Goal: Task Accomplishment & Management: Manage account settings

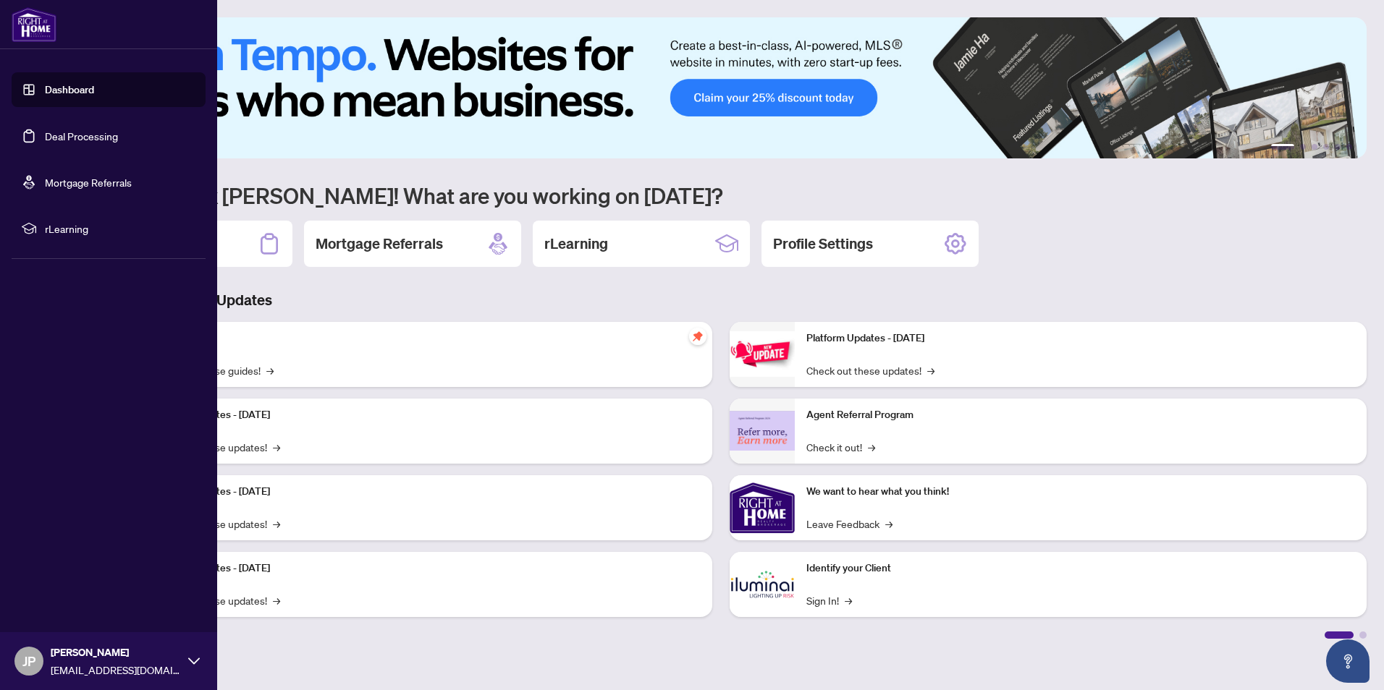
click at [71, 130] on link "Deal Processing" at bounding box center [81, 136] width 73 height 13
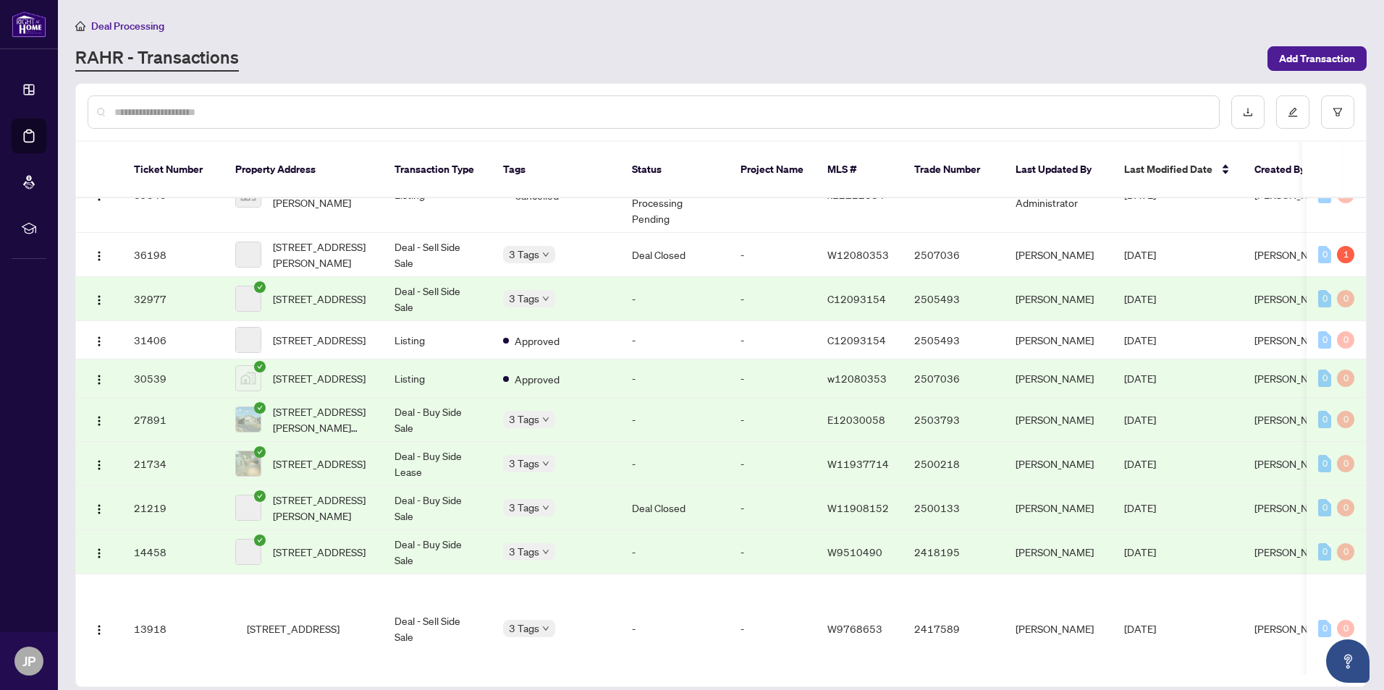
scroll to position [485, 0]
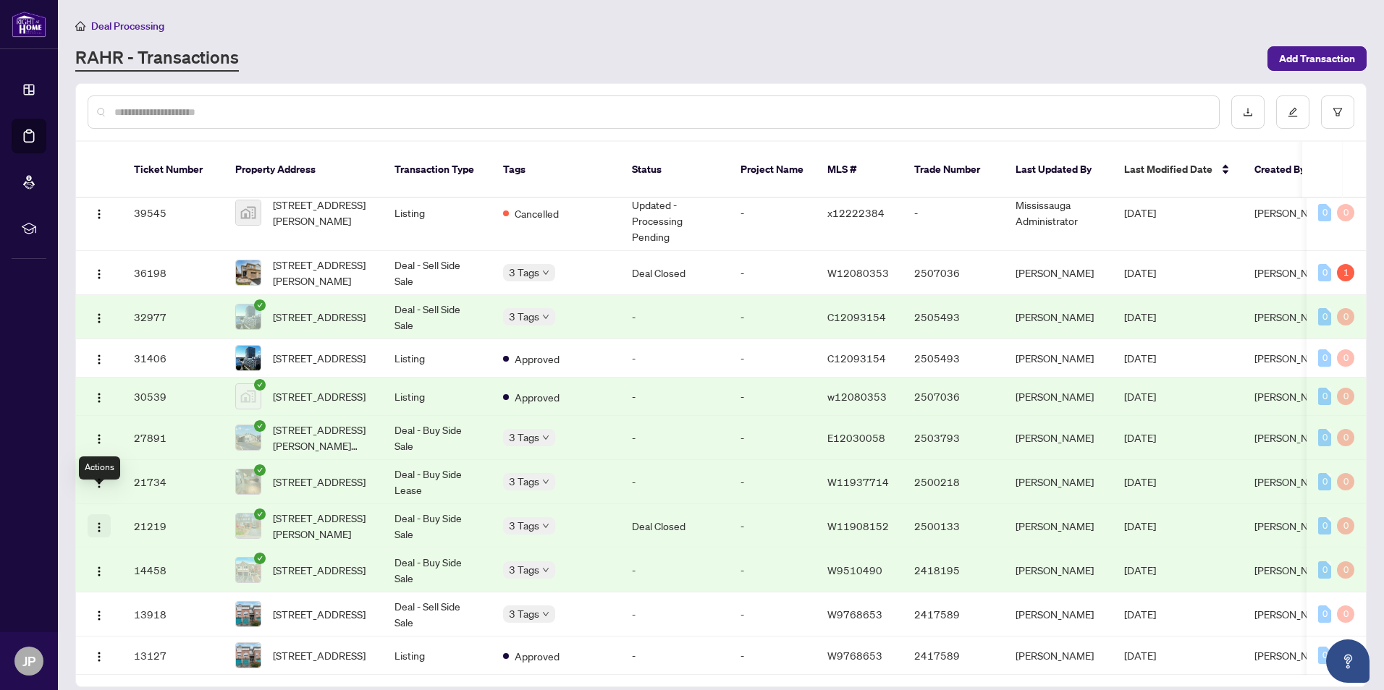
click at [94, 522] on img "button" at bounding box center [99, 528] width 12 height 12
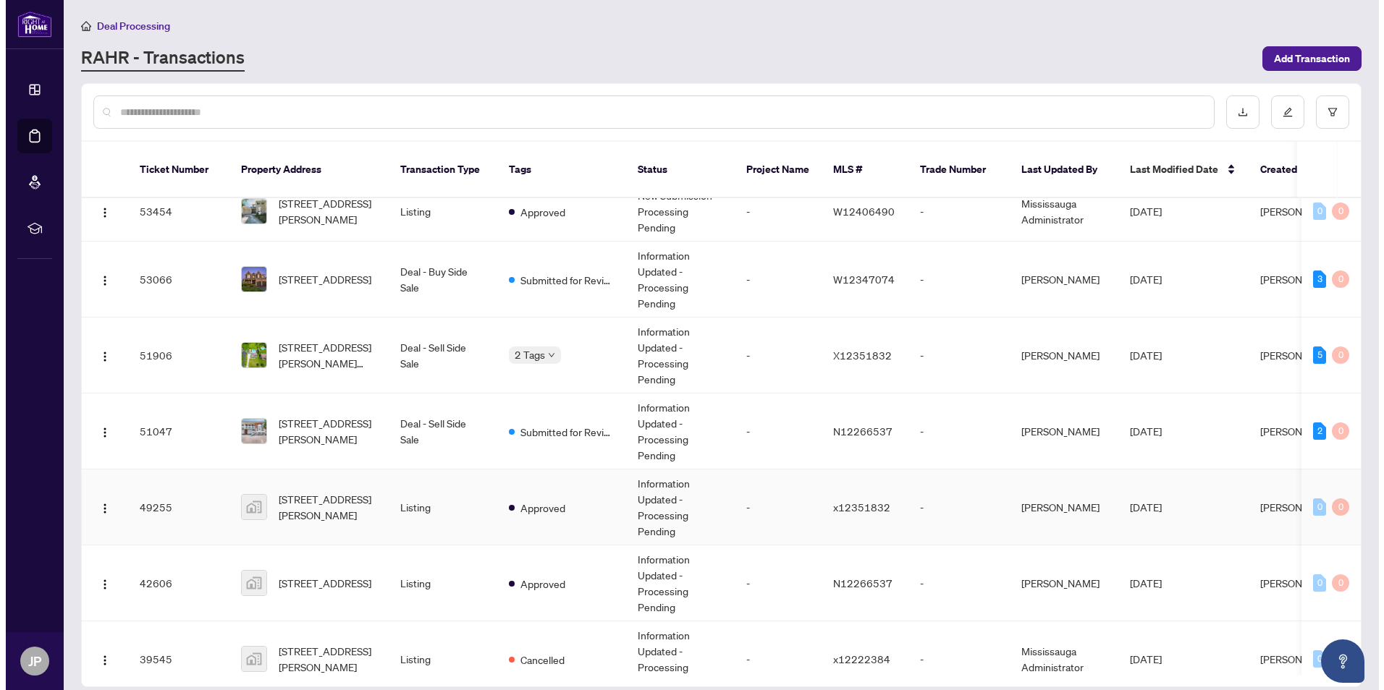
scroll to position [0, 0]
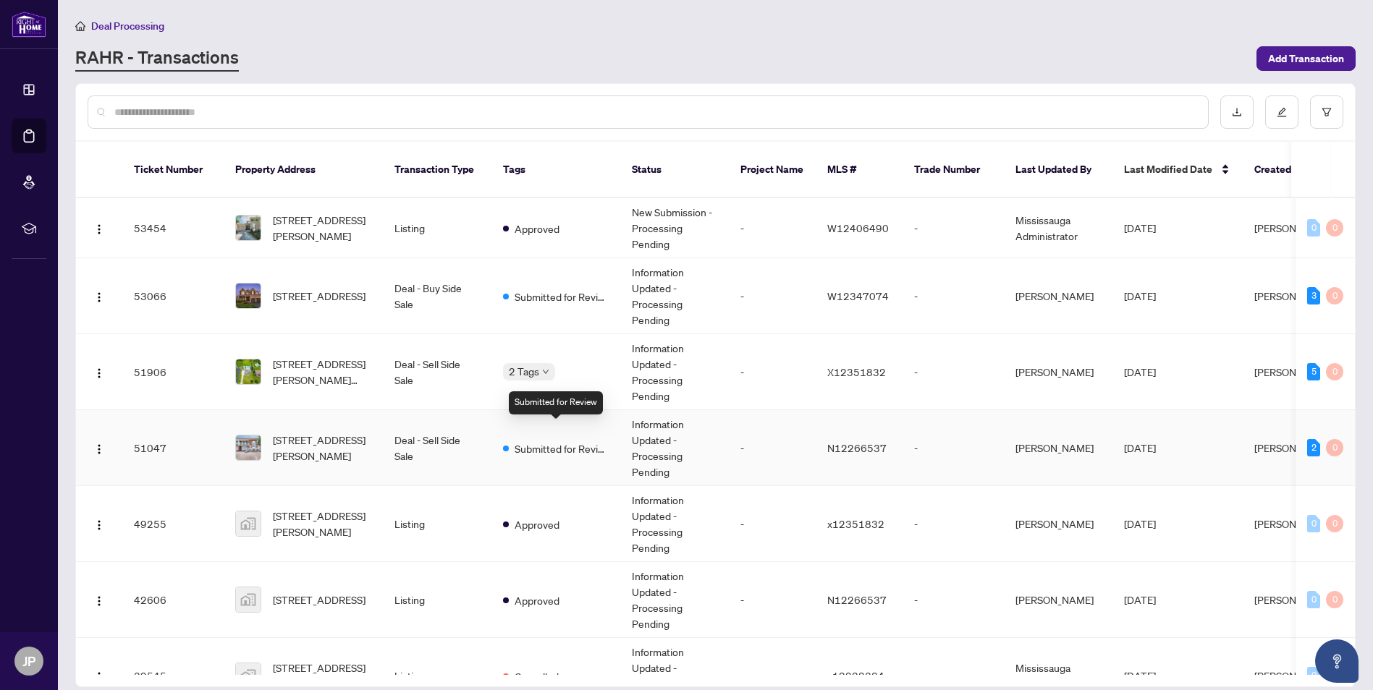
click at [557, 441] on span "Submitted for Review" at bounding box center [562, 449] width 94 height 16
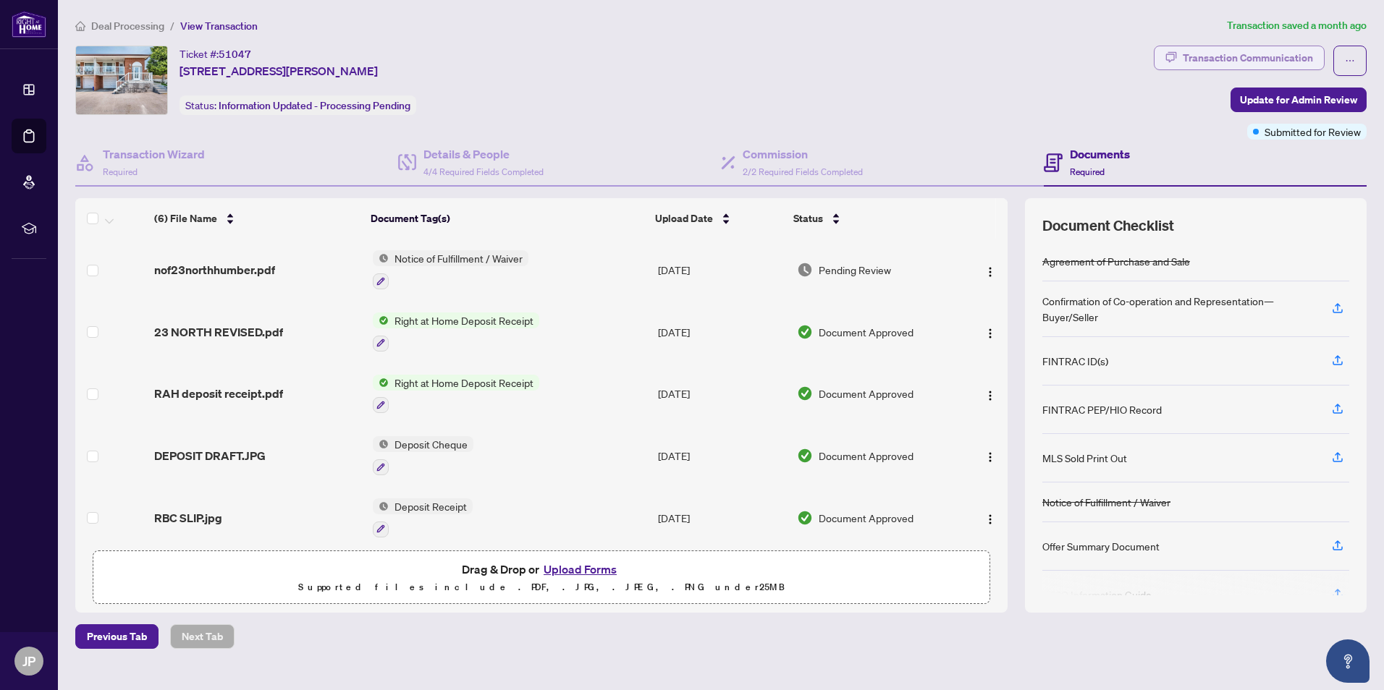
click at [1229, 46] on div "Transaction Communication" at bounding box center [1248, 57] width 130 height 23
